Goal: Task Accomplishment & Management: Manage account settings

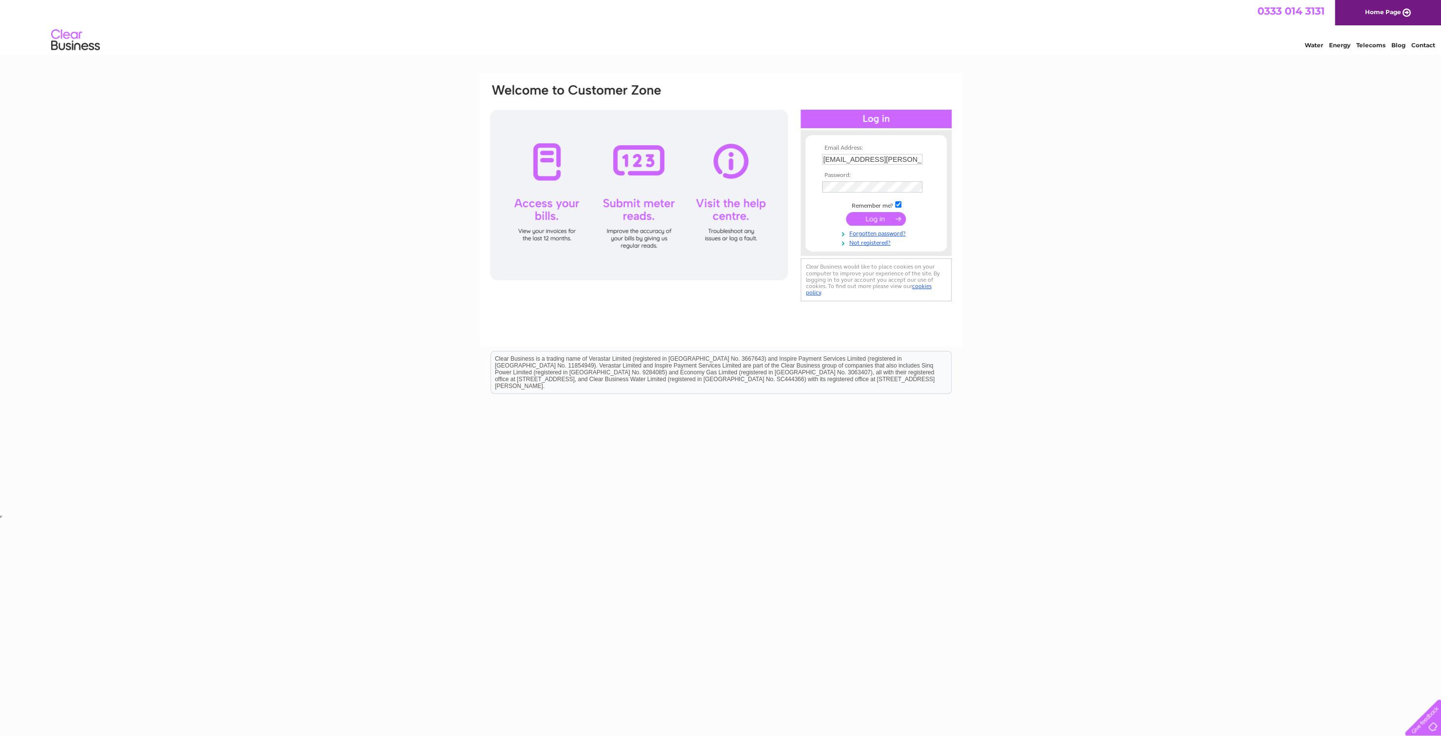
click at [872, 223] on input "submit" at bounding box center [876, 219] width 60 height 14
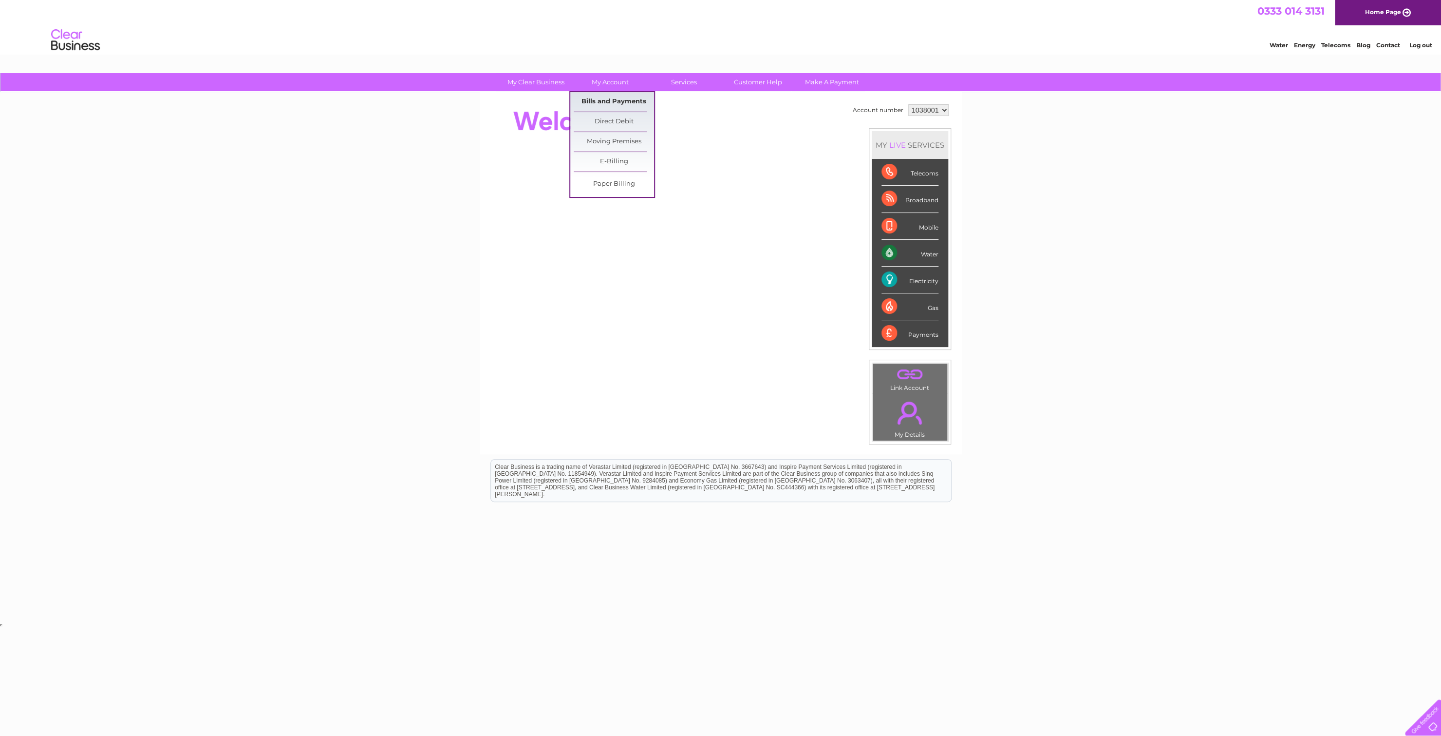
click at [616, 108] on link "Bills and Payments" at bounding box center [614, 101] width 80 height 19
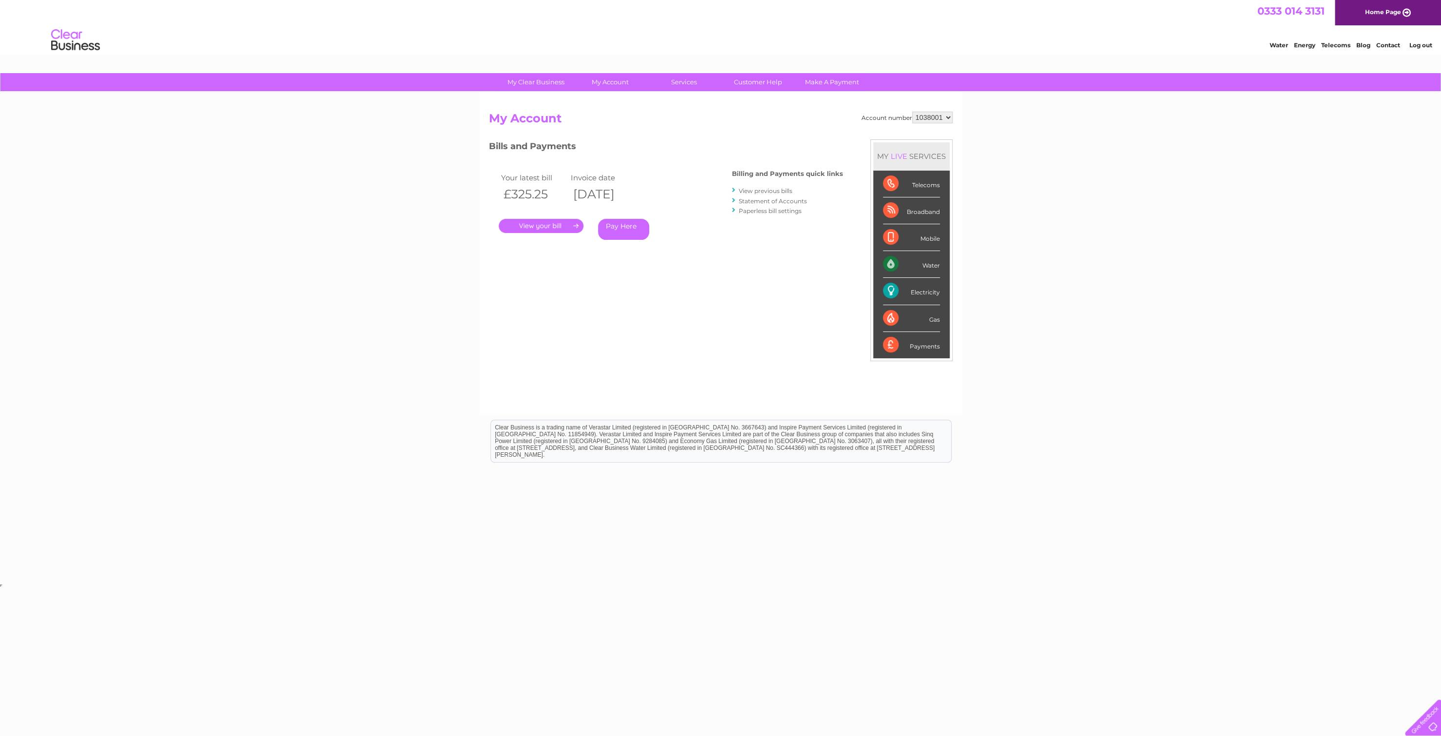
click at [534, 226] on link "." at bounding box center [541, 226] width 85 height 14
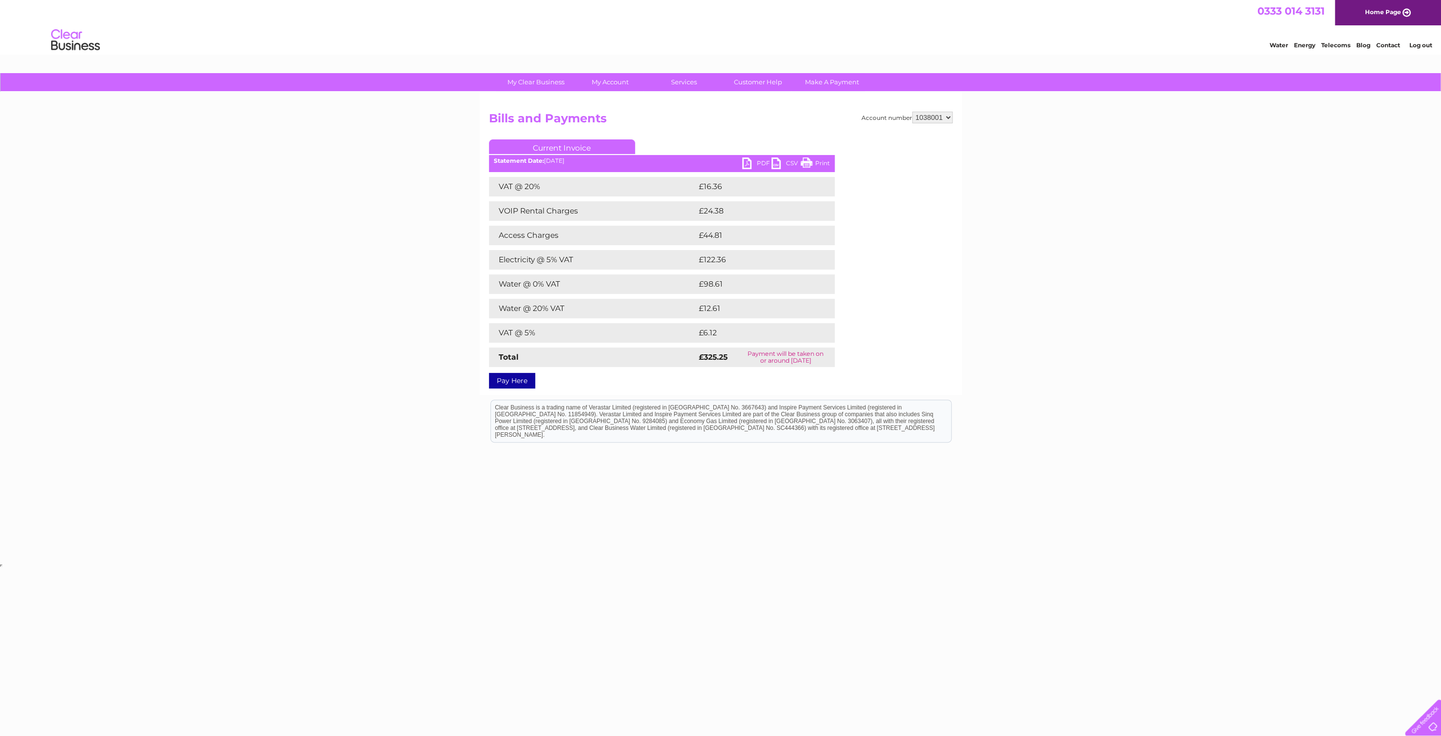
click at [759, 162] on link "PDF" at bounding box center [756, 164] width 29 height 14
